Goal: Information Seeking & Learning: Understand process/instructions

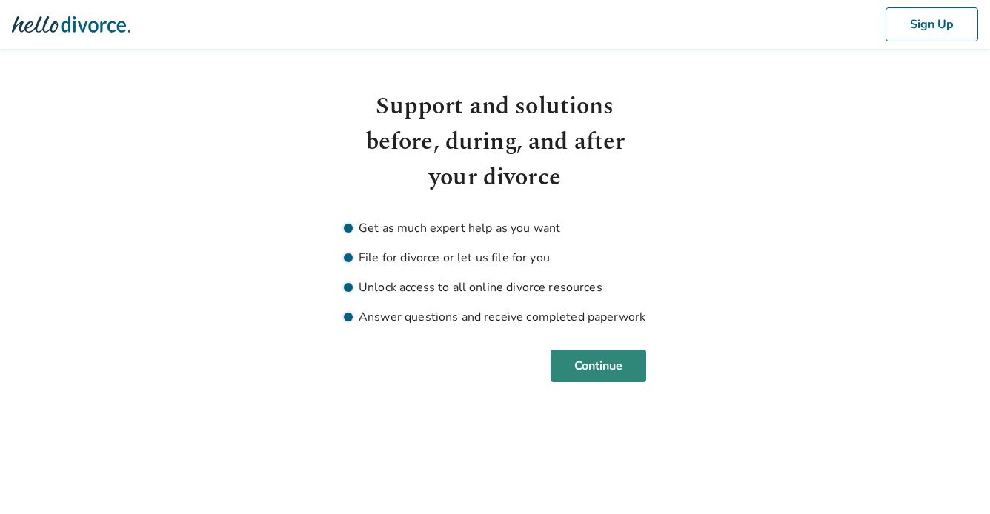
click at [579, 363] on button "Continue" at bounding box center [599, 366] width 96 height 33
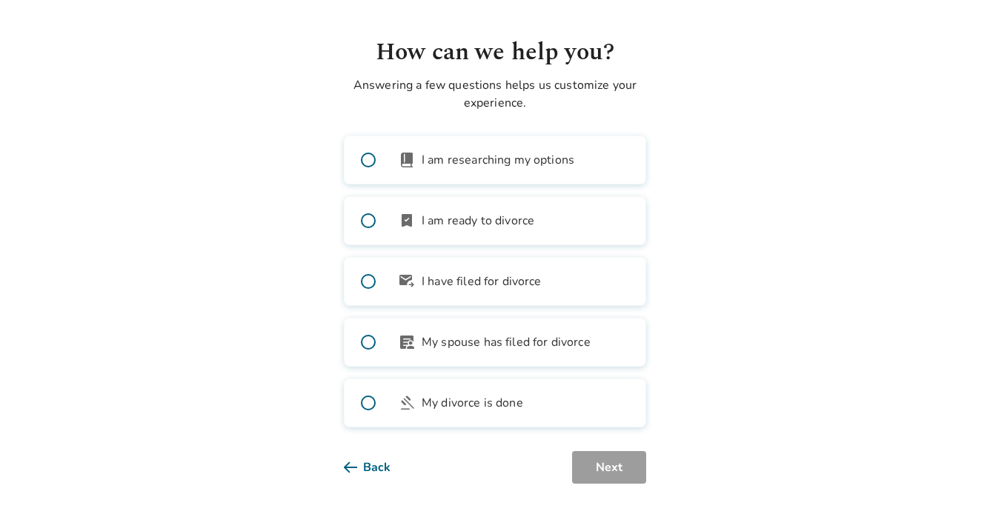
scroll to position [59, 0]
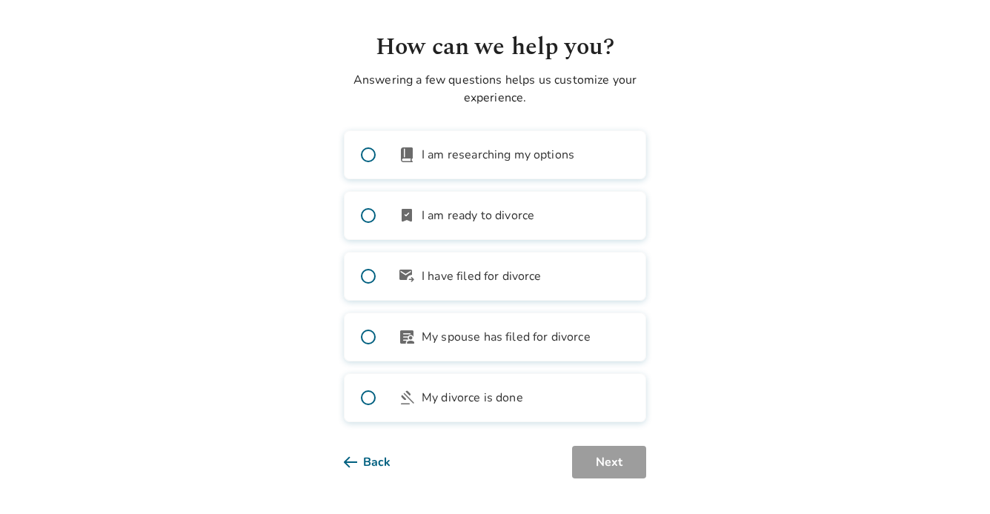
click at [371, 338] on span at bounding box center [368, 337] width 47 height 47
click at [619, 462] on button "Next" at bounding box center [609, 462] width 74 height 33
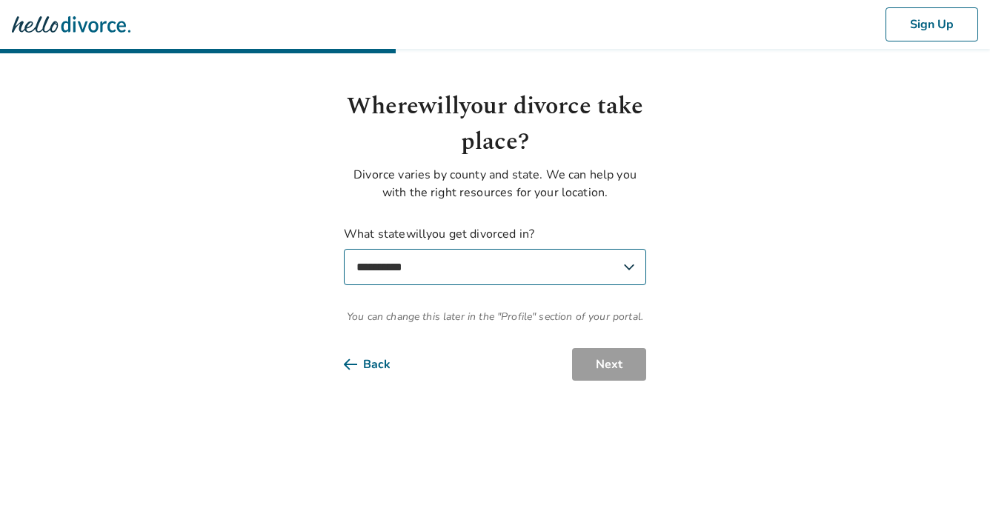
scroll to position [0, 0]
click at [506, 265] on select "**********" at bounding box center [495, 267] width 302 height 36
select select "**"
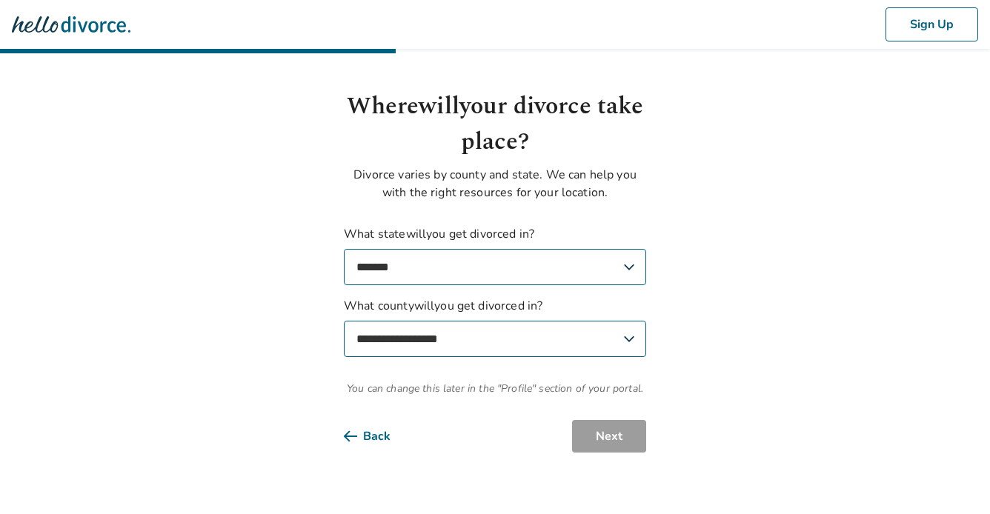
click at [520, 340] on select "**********" at bounding box center [495, 339] width 302 height 36
select select "**********"
click at [609, 430] on button "Next" at bounding box center [609, 436] width 74 height 33
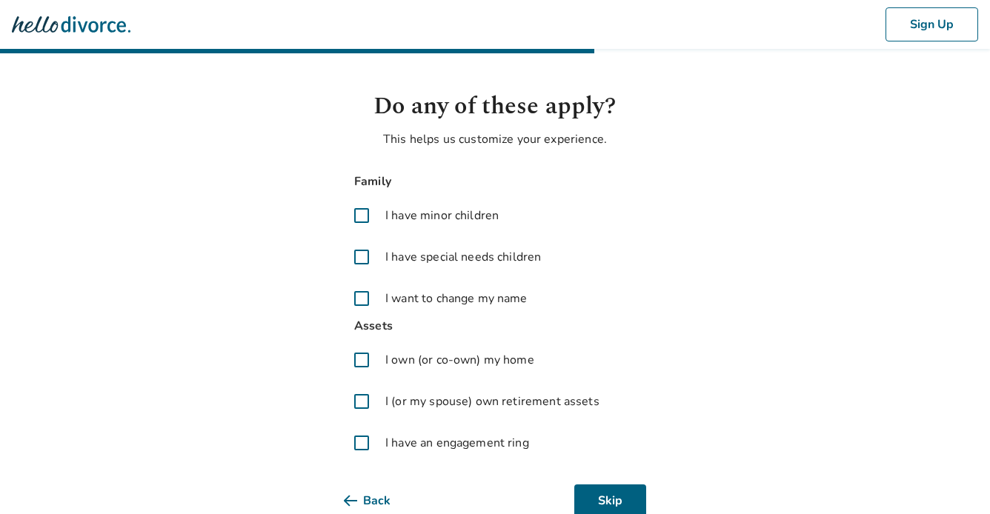
scroll to position [29, 0]
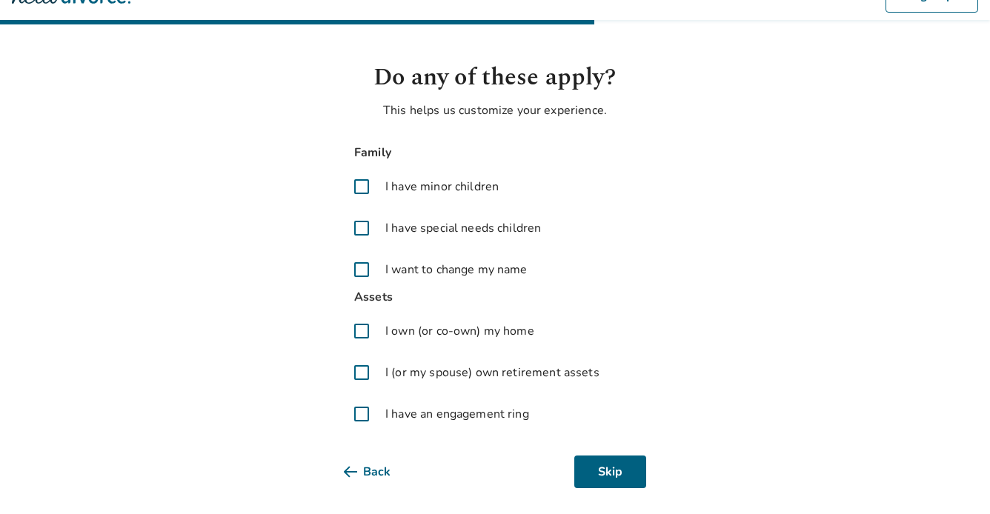
click at [357, 187] on span at bounding box center [362, 187] width 36 height 36
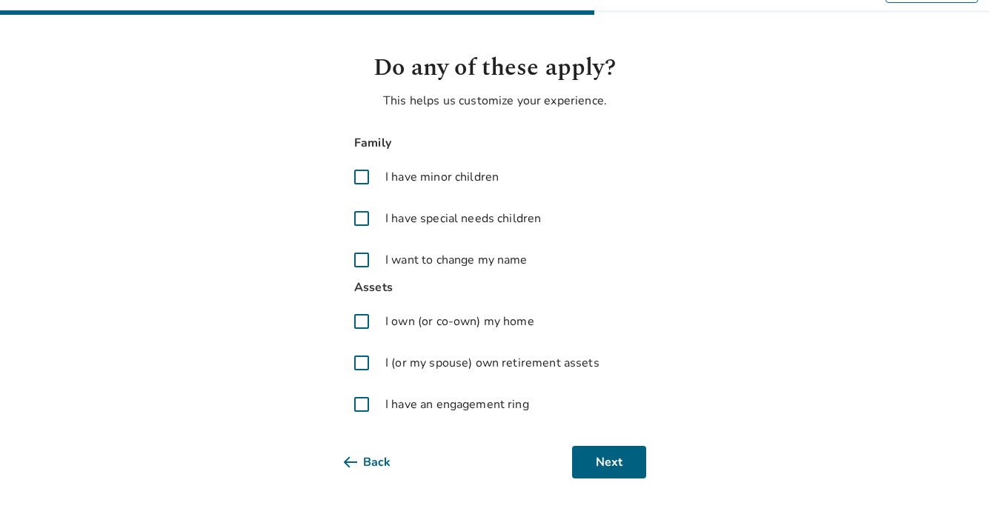
click at [366, 365] on span at bounding box center [362, 363] width 36 height 36
click at [621, 465] on button "Next" at bounding box center [609, 462] width 74 height 33
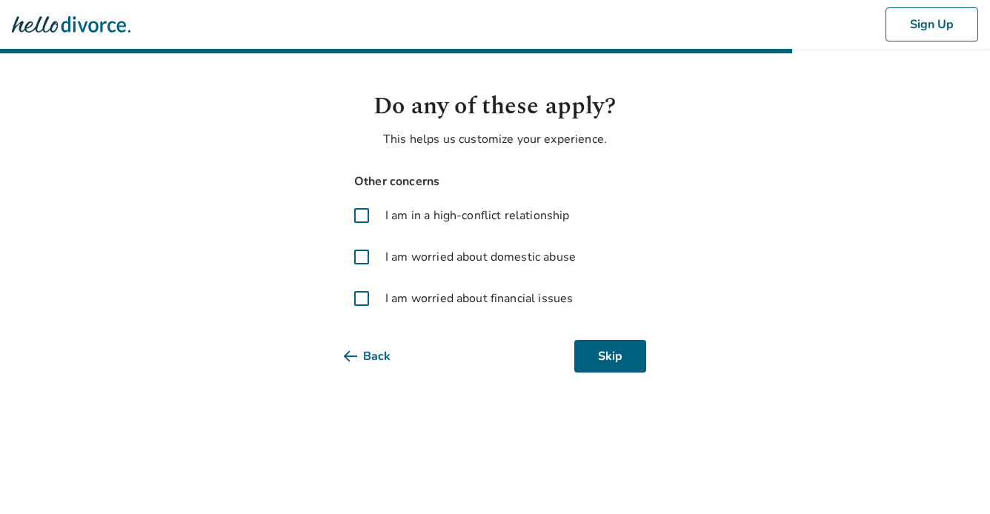
scroll to position [0, 0]
click at [368, 299] on span at bounding box center [362, 299] width 36 height 36
click at [623, 356] on button "Next" at bounding box center [609, 356] width 74 height 33
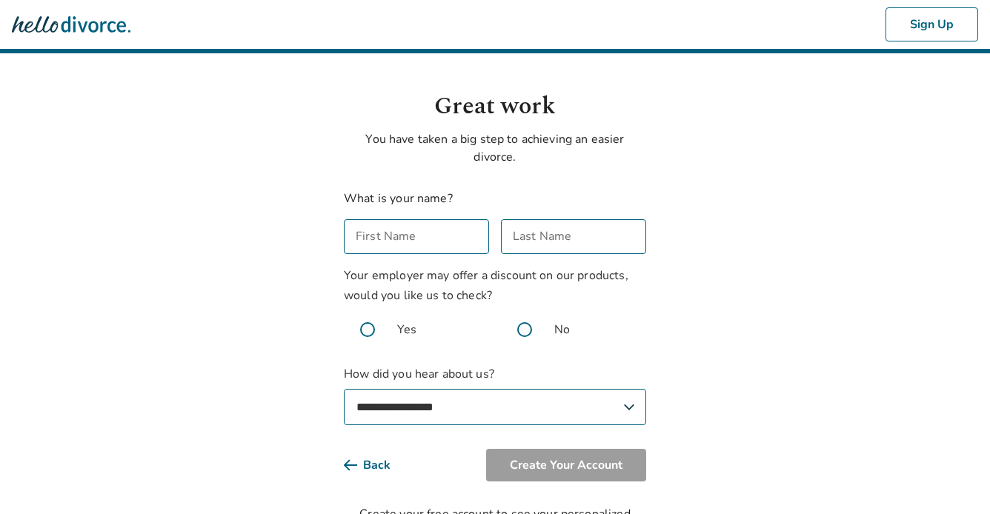
click at [463, 239] on input "First Name" at bounding box center [416, 236] width 145 height 35
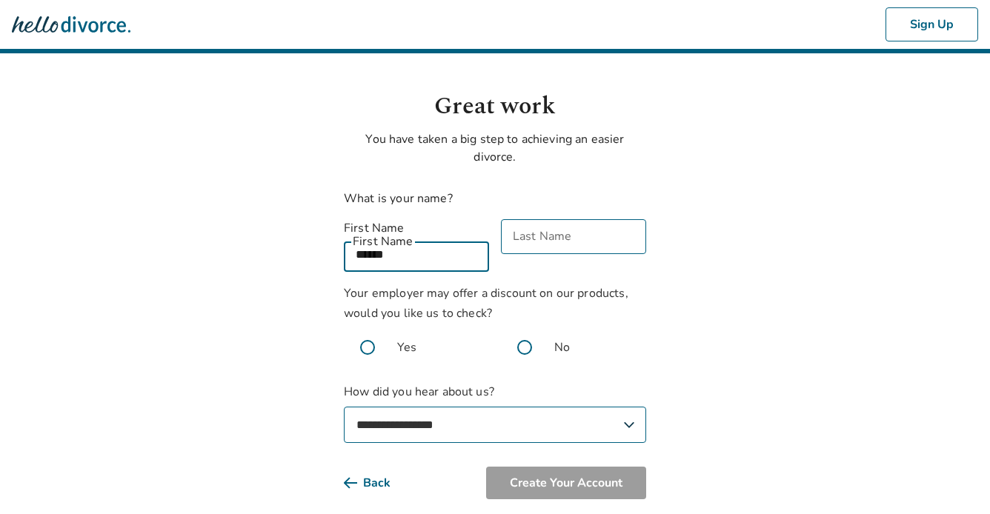
type input "******"
click at [556, 242] on input "Last Name" at bounding box center [573, 236] width 145 height 35
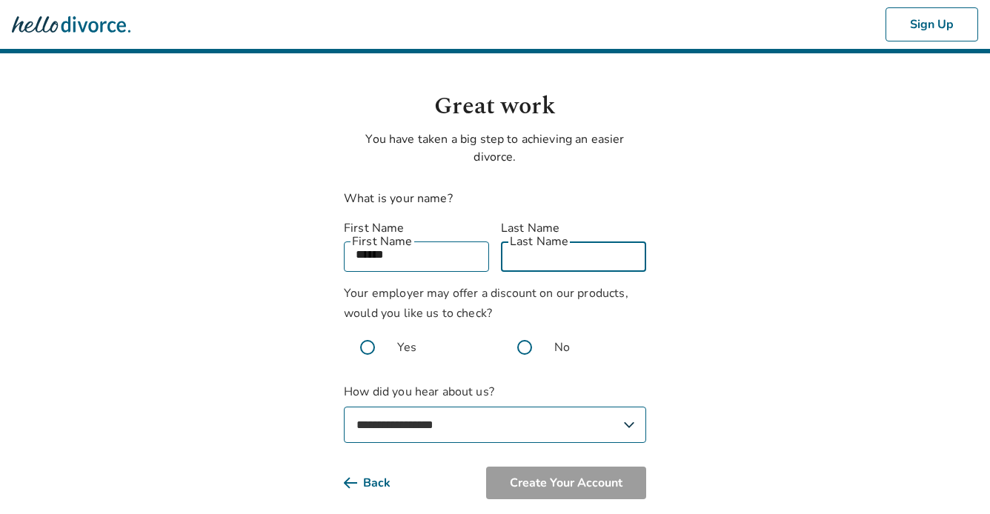
type input "*******"
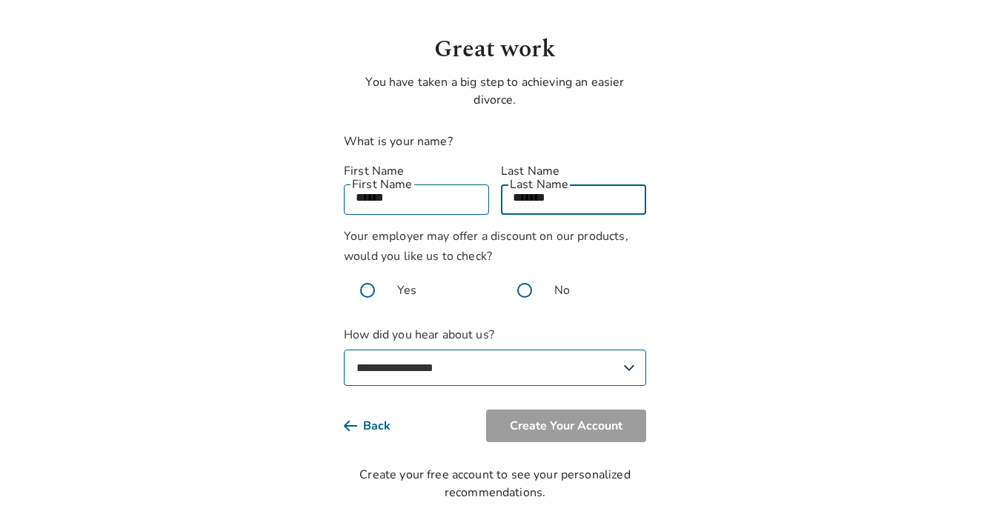
scroll to position [62, 0]
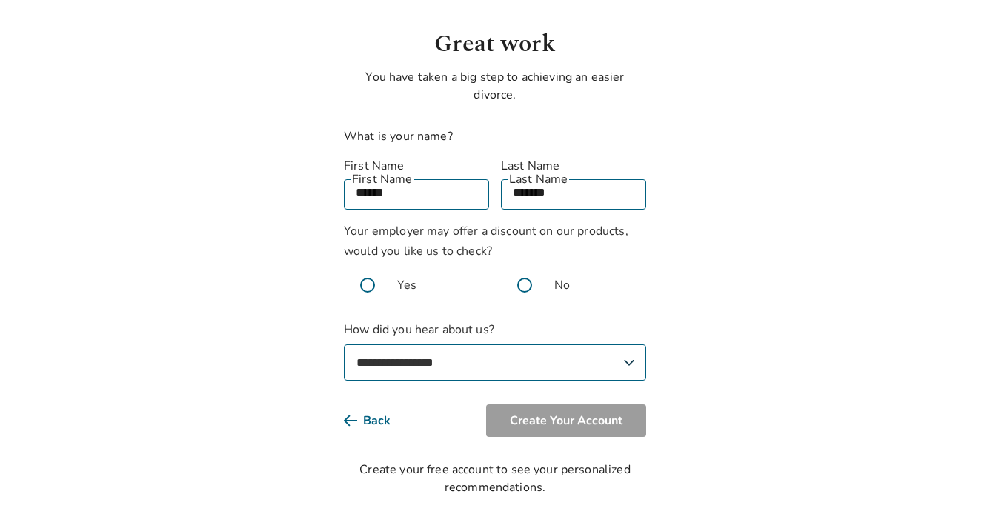
click at [526, 270] on span at bounding box center [524, 285] width 47 height 47
click at [605, 353] on select "**********" at bounding box center [495, 363] width 302 height 36
select select "**********"
click at [597, 408] on button "Create Your Account" at bounding box center [566, 421] width 160 height 33
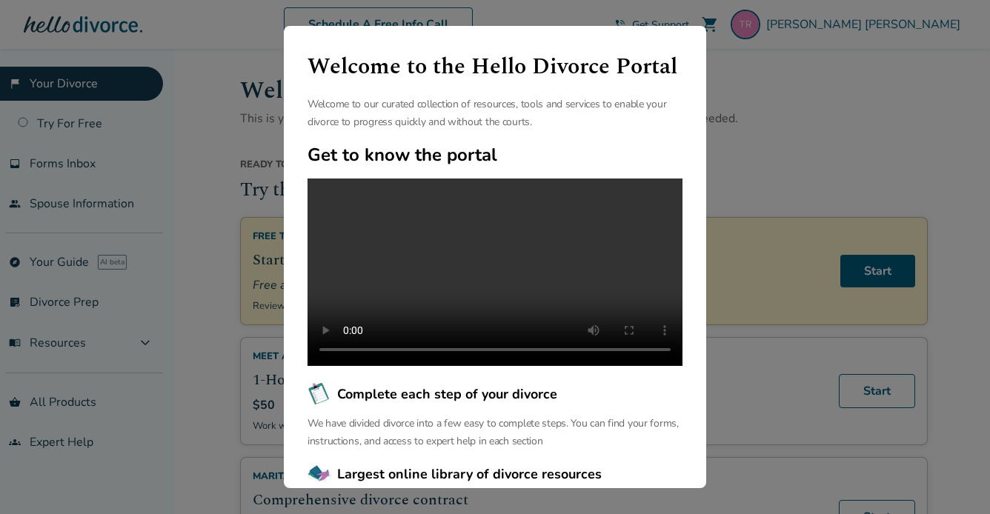
click at [224, 226] on div "Welcome to the Hello Divorce Portal Welcome to our curated collection of resour…" at bounding box center [495, 257] width 990 height 514
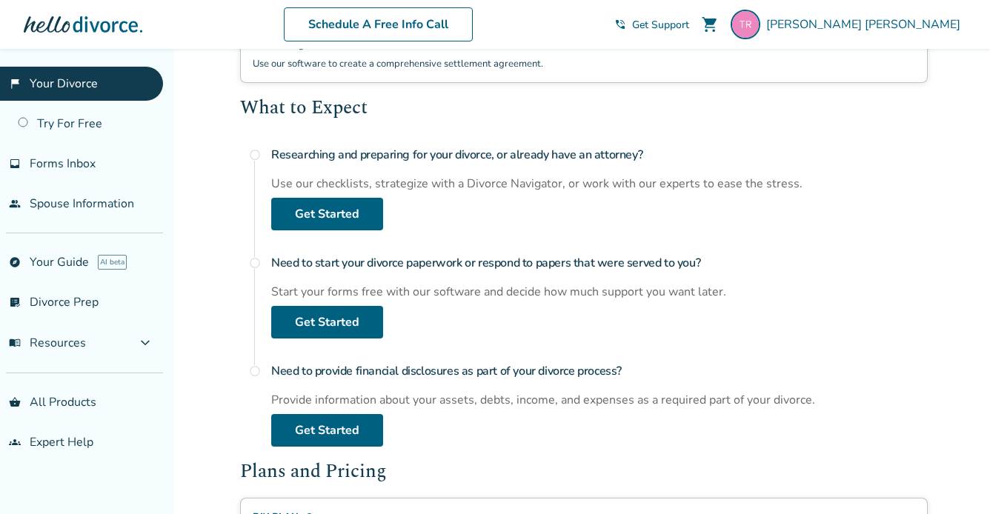
scroll to position [499, 0]
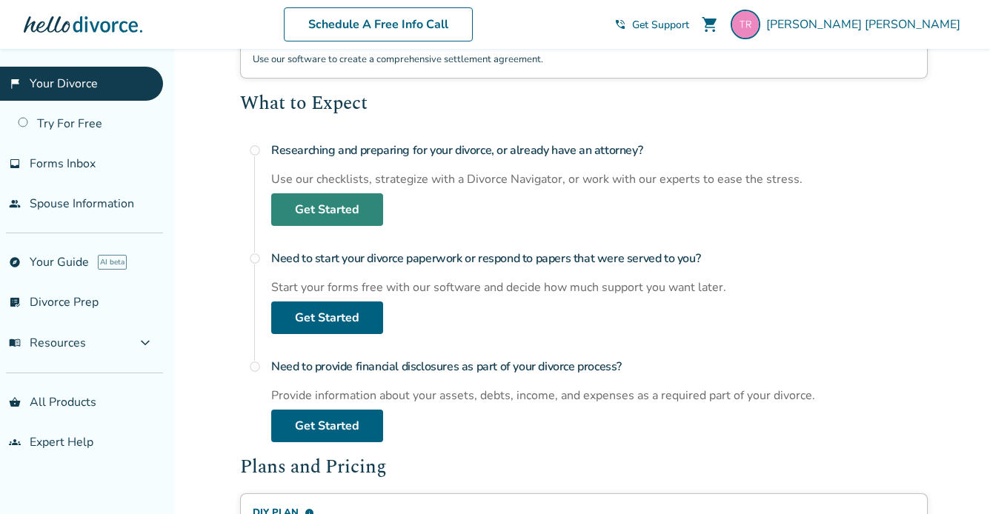
click at [340, 204] on link "Get Started" at bounding box center [327, 209] width 112 height 33
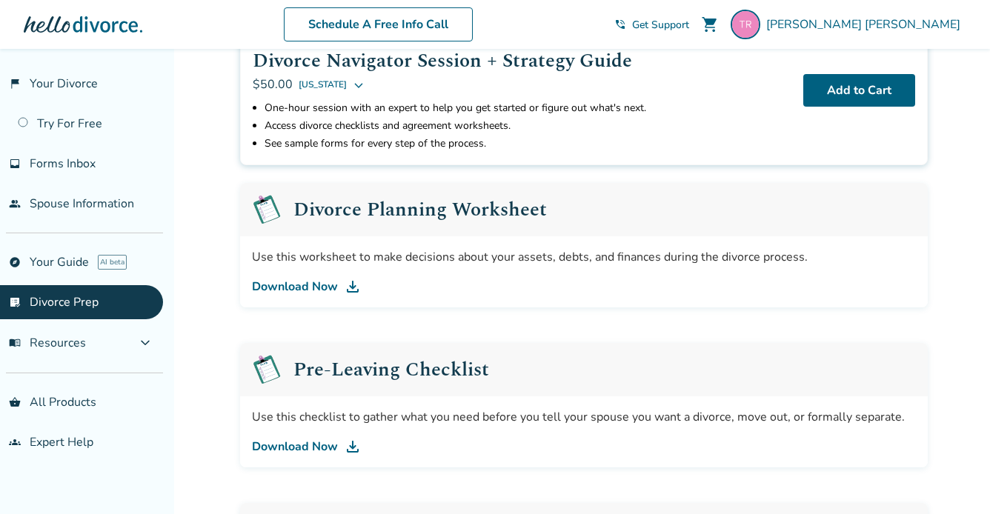
scroll to position [136, 0]
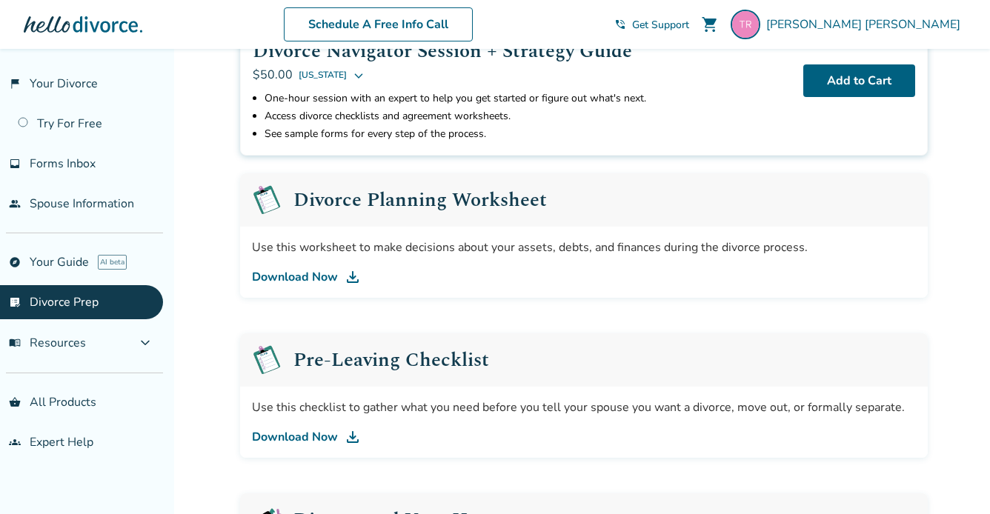
click at [319, 274] on link "Download Now" at bounding box center [584, 277] width 664 height 18
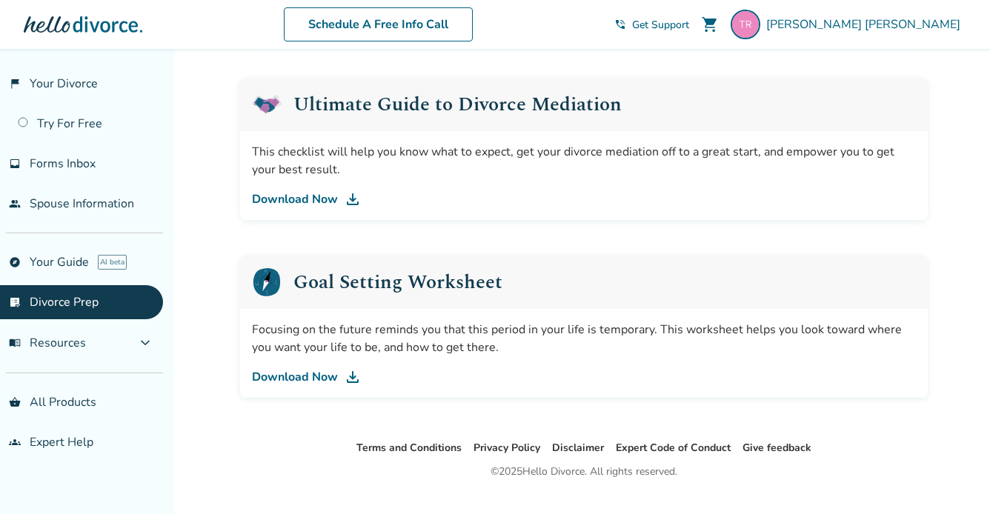
scroll to position [910, 0]
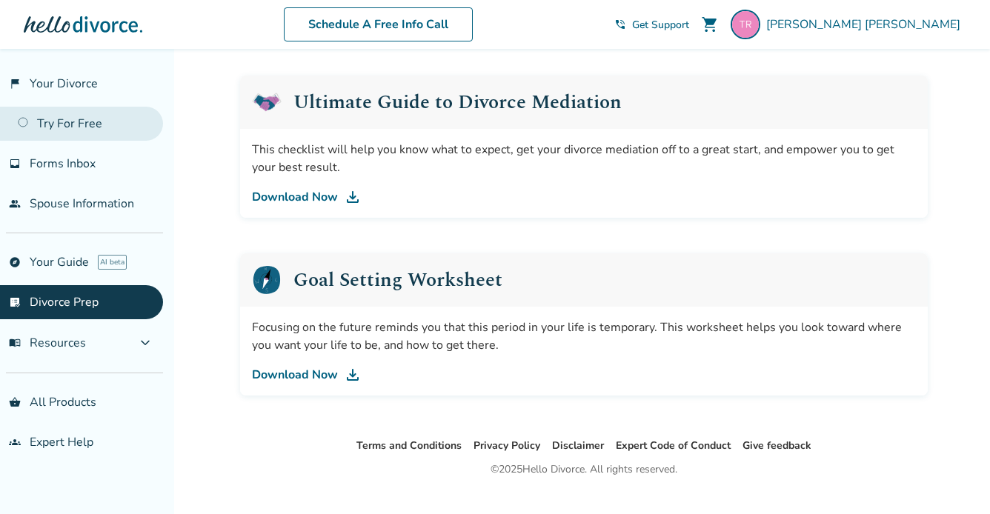
click at [79, 117] on link "Try For Free" at bounding box center [81, 124] width 163 height 34
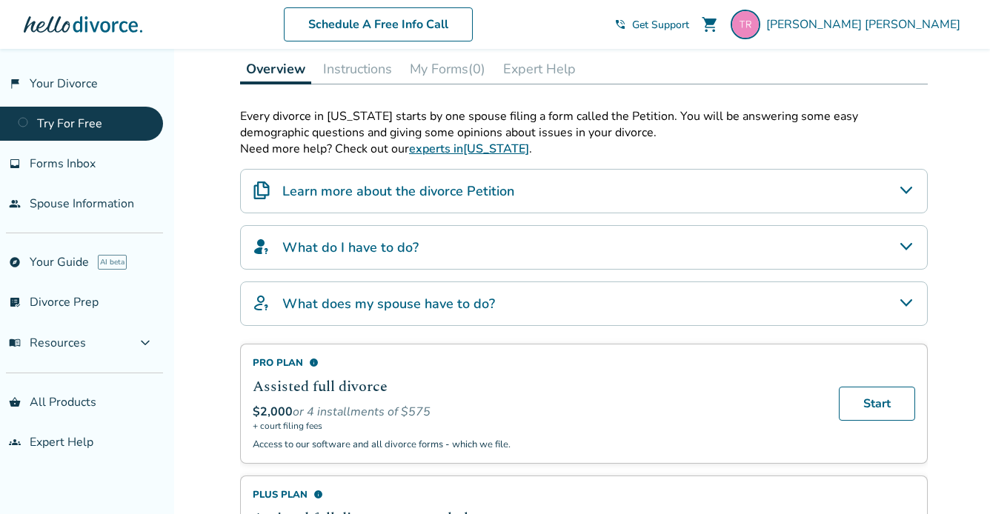
scroll to position [228, 0]
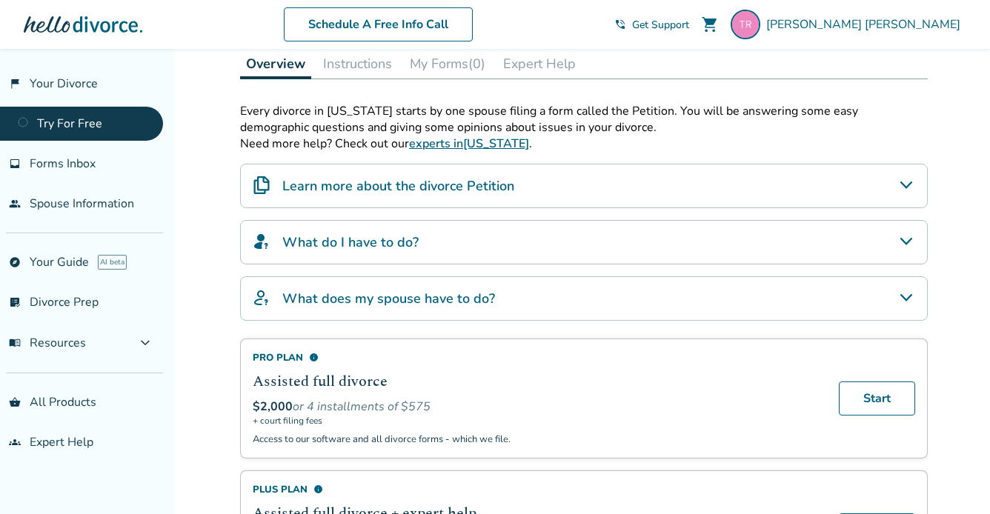
click at [347, 235] on h4 "What do I have to do?" at bounding box center [350, 242] width 136 height 19
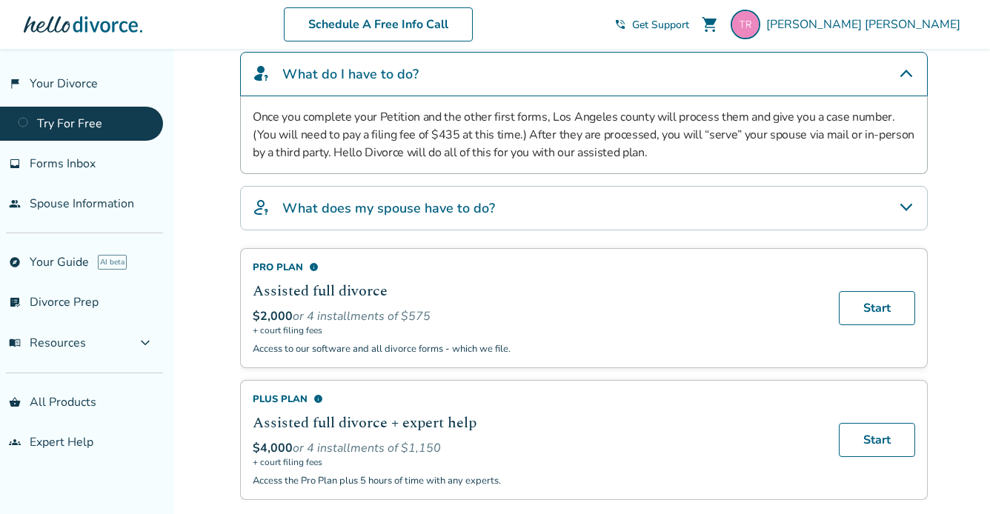
scroll to position [406, 0]
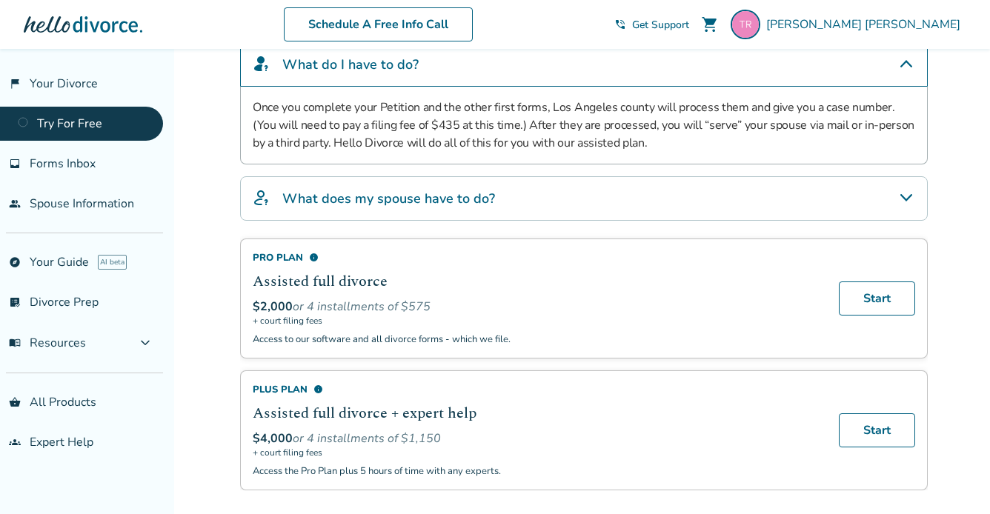
click at [414, 193] on h4 "What does my spouse have to do?" at bounding box center [388, 198] width 213 height 19
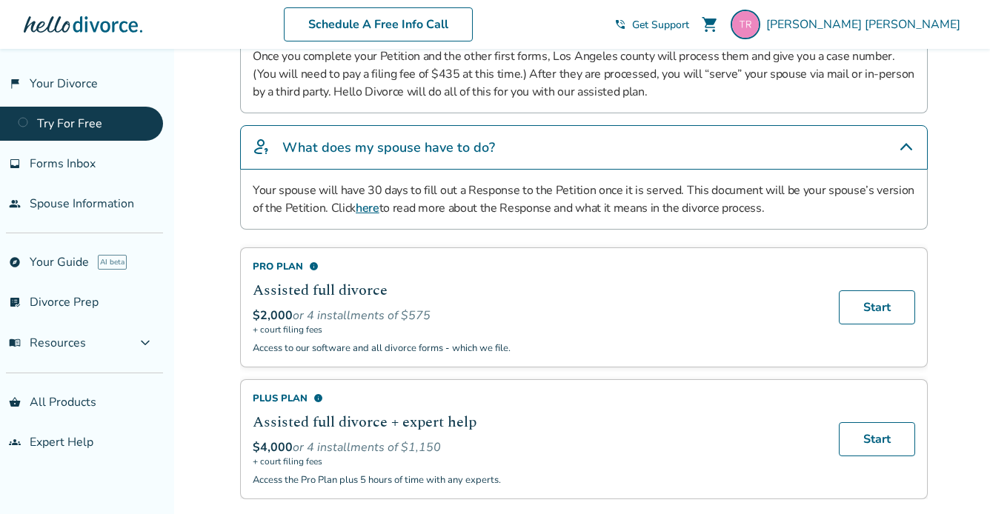
scroll to position [460, 0]
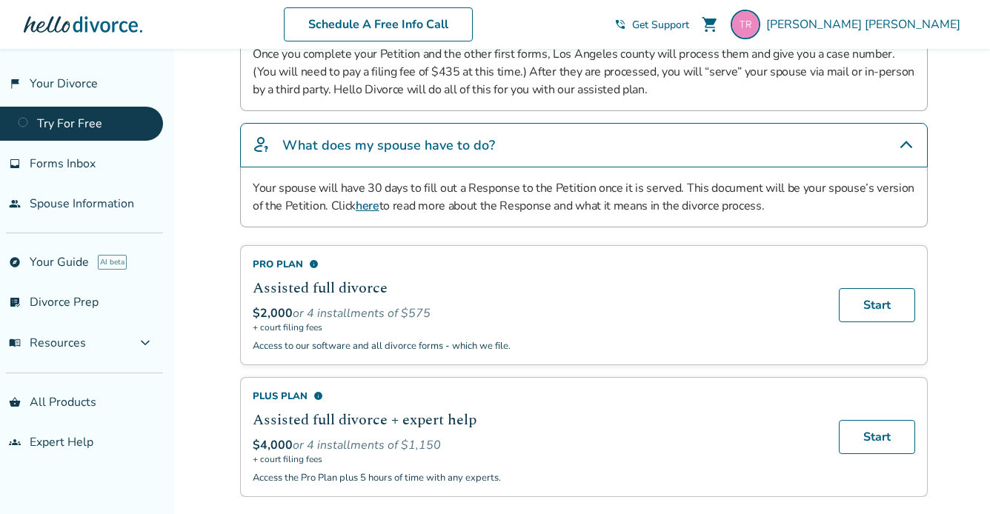
click at [365, 204] on link "here" at bounding box center [368, 206] width 24 height 16
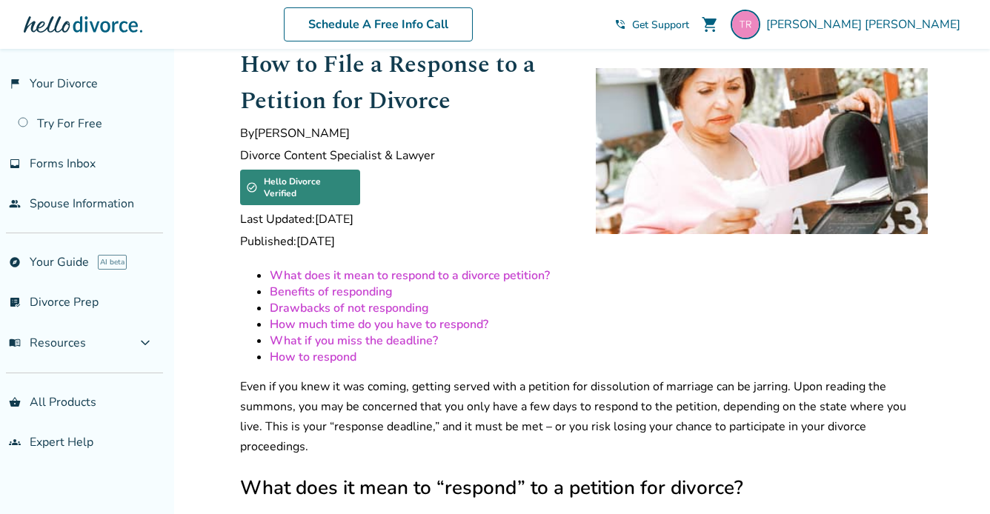
scroll to position [42, 0]
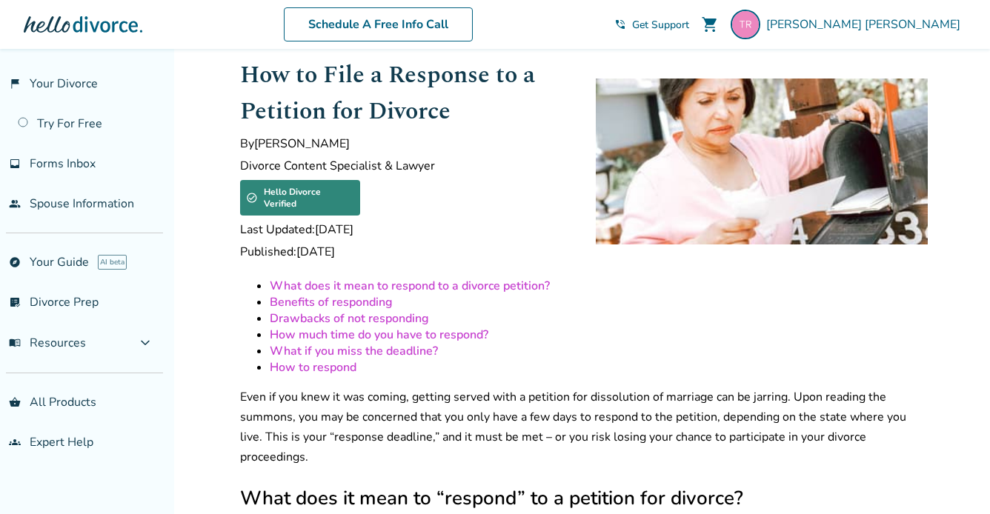
click at [304, 294] on link "Benefits of responding" at bounding box center [331, 302] width 123 height 16
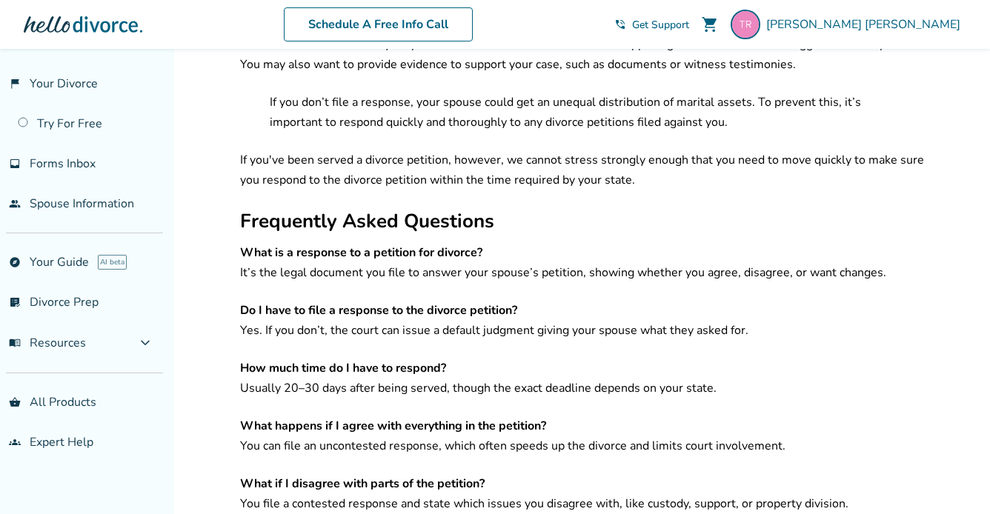
scroll to position [1710, 0]
